Goal: Transaction & Acquisition: Purchase product/service

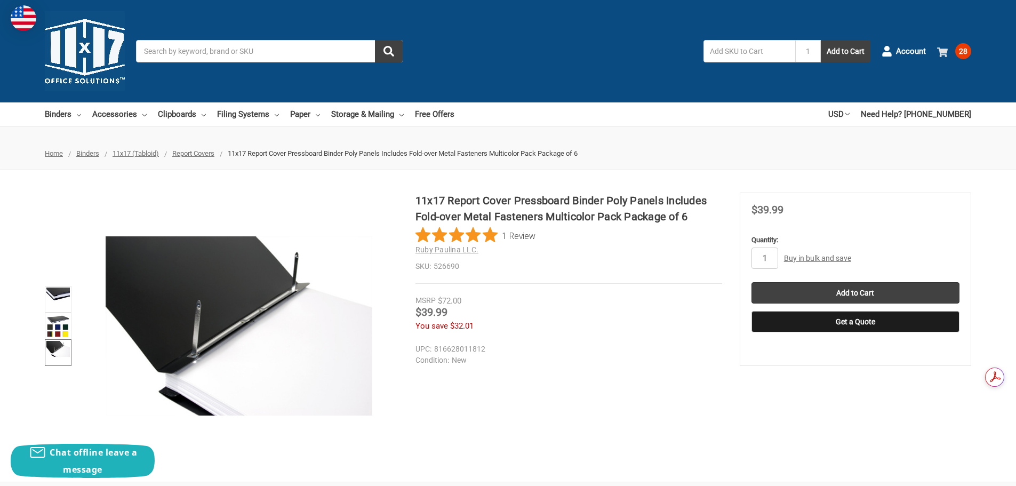
click at [964, 49] on span "28" at bounding box center [963, 51] width 16 height 16
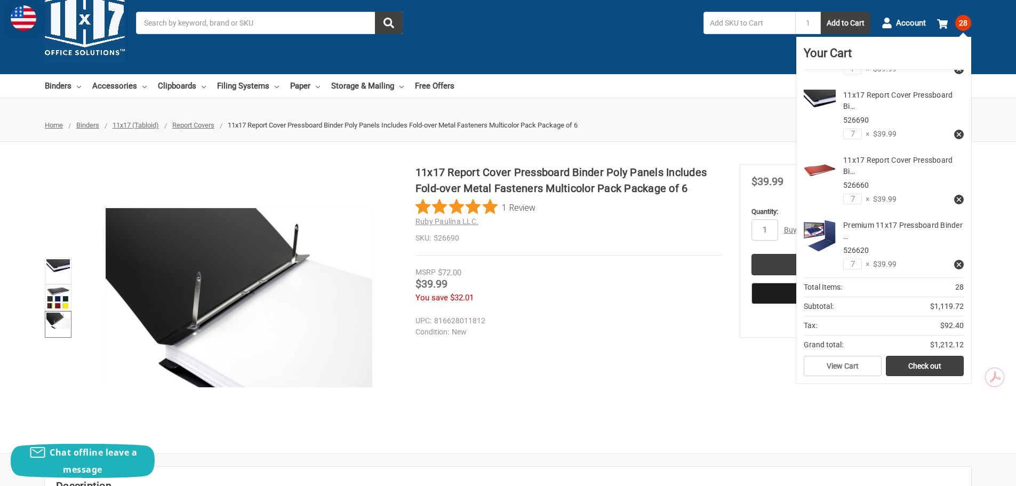
scroll to position [53, 0]
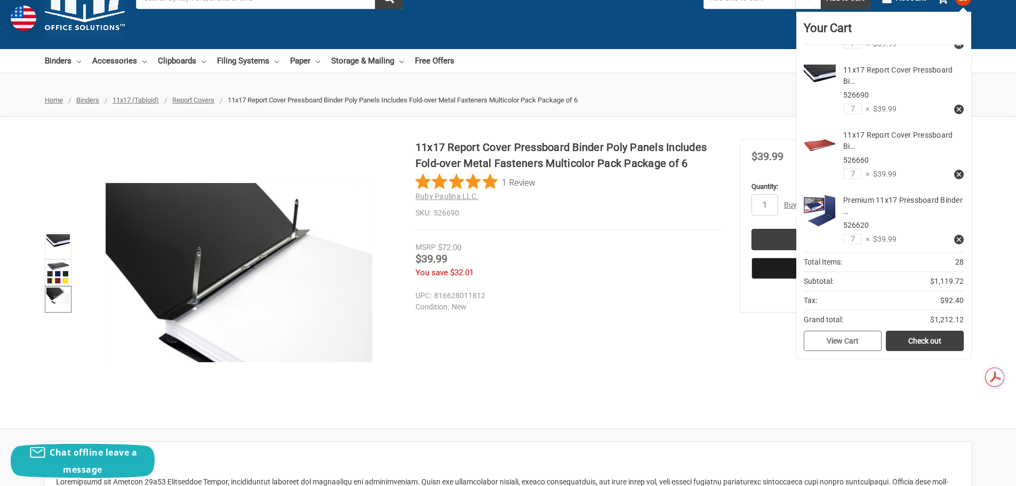
click at [839, 346] on link "View Cart" at bounding box center [843, 341] width 78 height 20
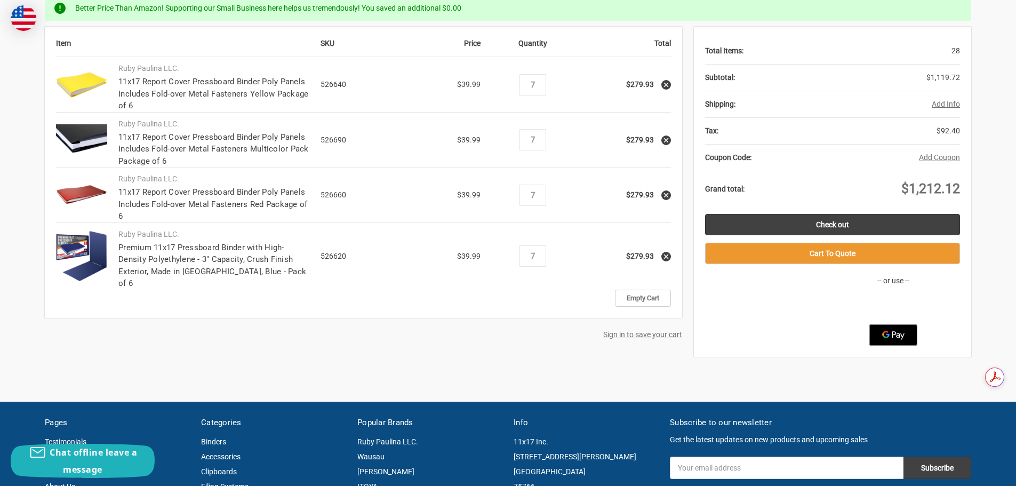
click at [667, 254] on use at bounding box center [666, 256] width 4 height 4
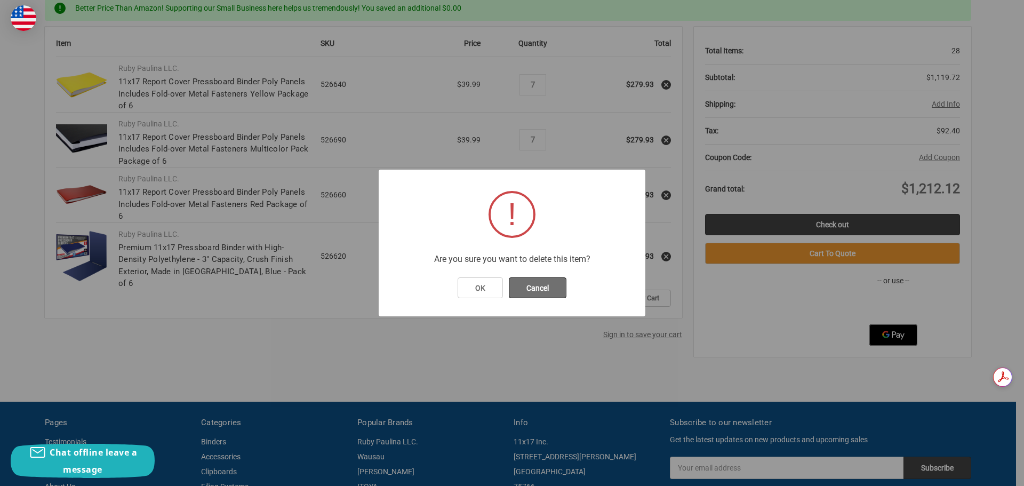
click at [539, 285] on button "Cancel" at bounding box center [538, 287] width 58 height 21
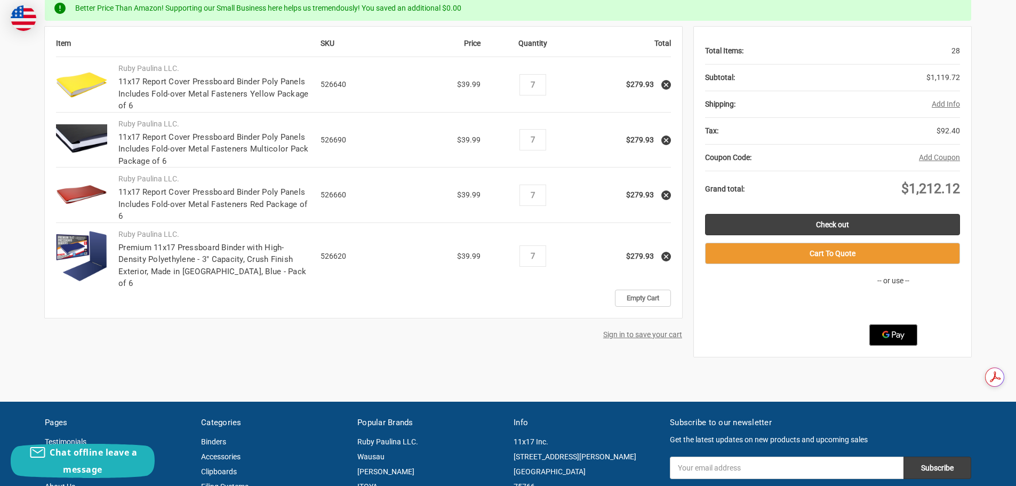
click at [667, 194] on use at bounding box center [666, 195] width 4 height 4
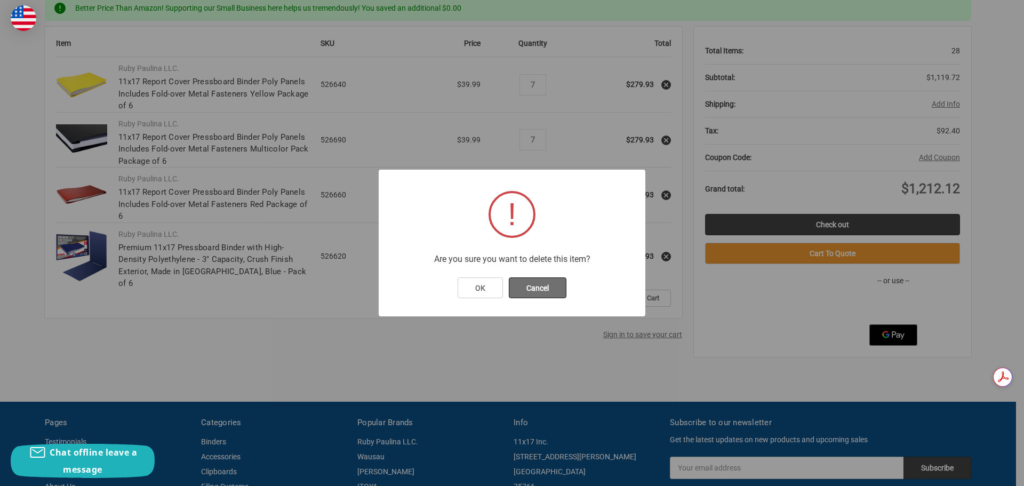
click at [548, 287] on button "Cancel" at bounding box center [538, 287] width 58 height 21
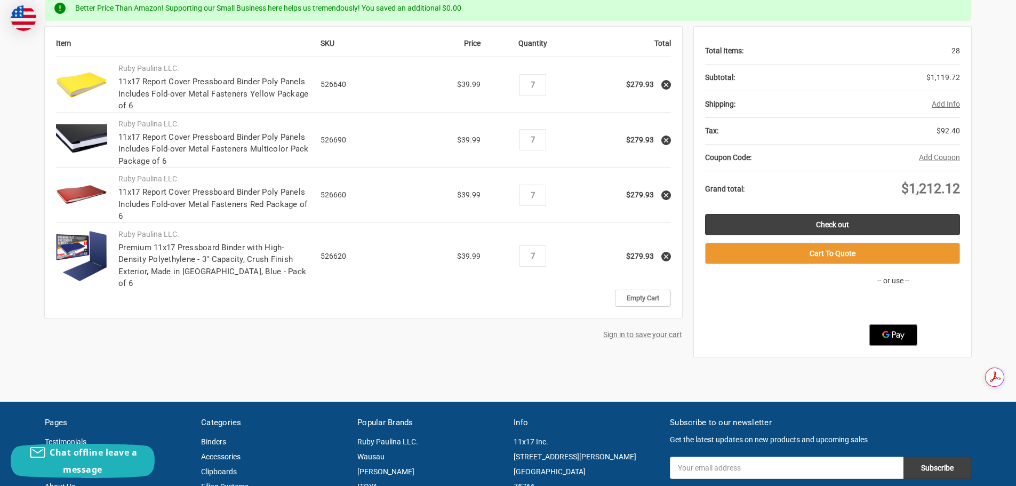
click at [665, 138] on icon at bounding box center [665, 140] width 7 height 7
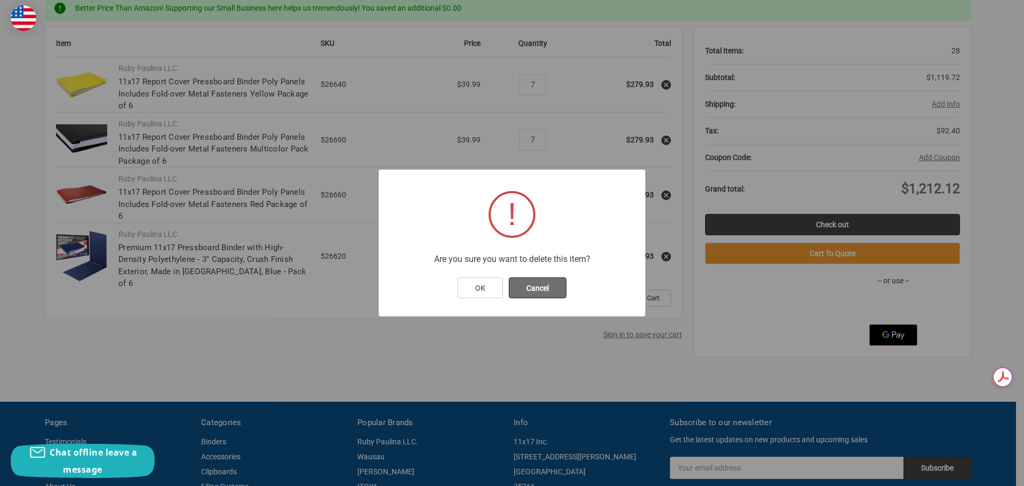
click at [546, 287] on button "Cancel" at bounding box center [538, 287] width 58 height 21
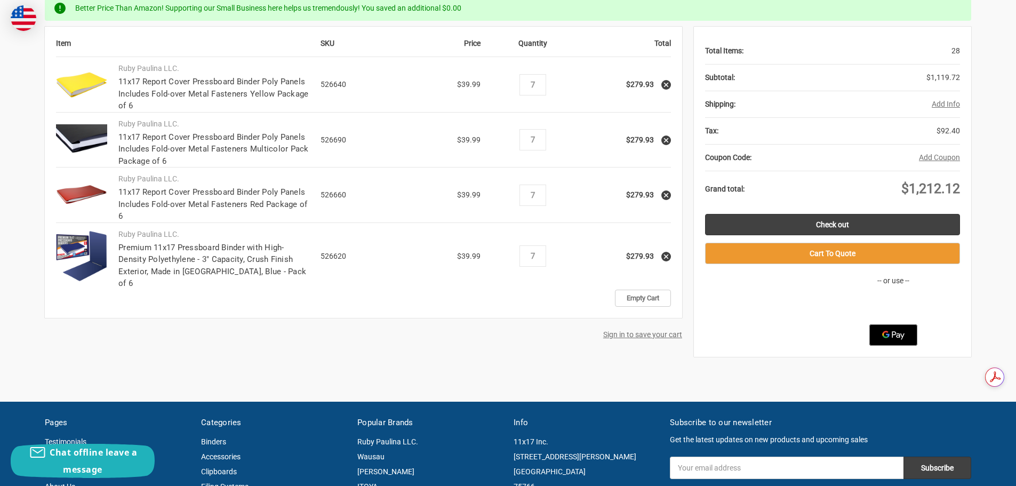
click at [663, 138] on icon at bounding box center [665, 140] width 7 height 7
click at [664, 253] on icon at bounding box center [665, 256] width 7 height 7
click at [666, 254] on use at bounding box center [666, 256] width 4 height 4
click at [643, 290] on link "Empty Cart" at bounding box center [643, 298] width 56 height 17
